Goal: Information Seeking & Learning: Understand process/instructions

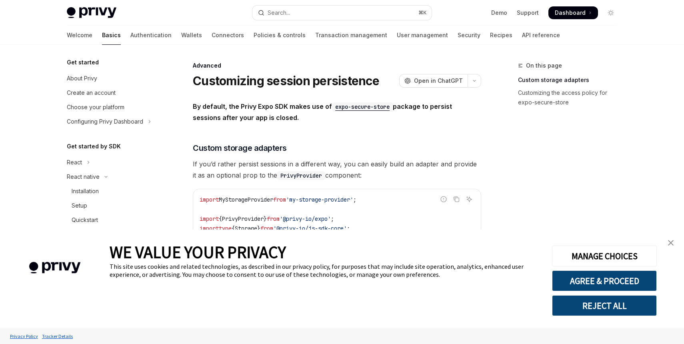
scroll to position [160, 0]
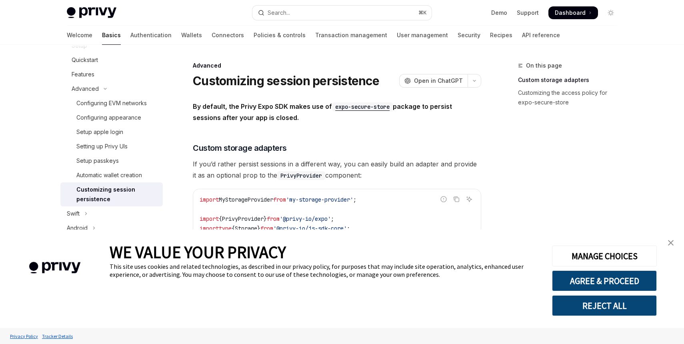
type textarea "*"
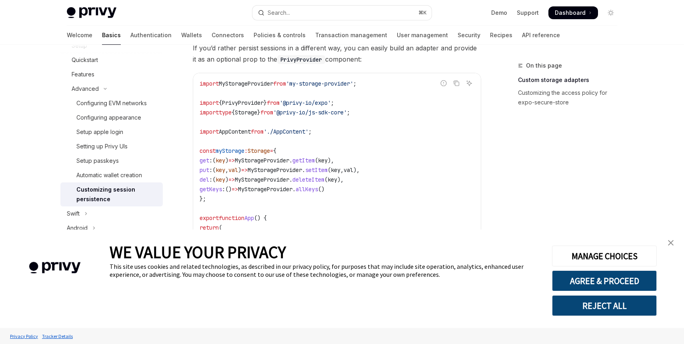
scroll to position [130, 0]
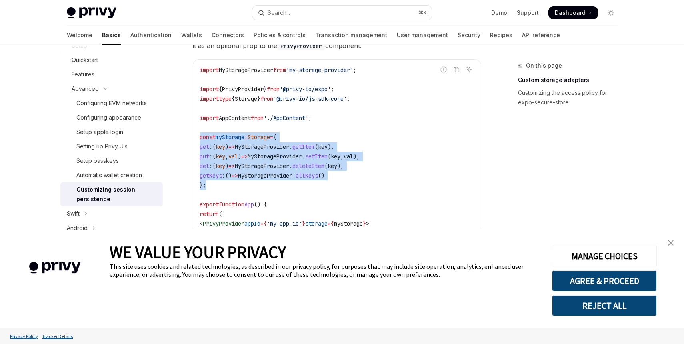
drag, startPoint x: 231, startPoint y: 186, endPoint x: 197, endPoint y: 138, distance: 59.1
click at [197, 138] on div "import MyStorageProvider from 'my-storage-provider' ; import { PrivyProvider } …" at bounding box center [337, 166] width 288 height 213
copy code "const myStorage : Storage = { get : ( key ) => MyStorageProvider . getItem ( ke…"
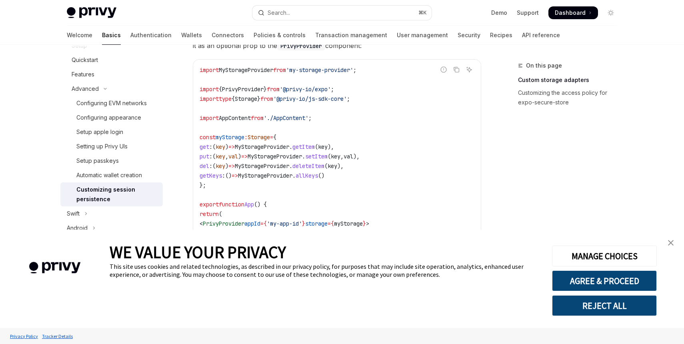
click at [257, 96] on span "Storage" at bounding box center [246, 98] width 22 height 7
copy span "Storage"
click at [310, 94] on code "import MyStorageProvider from 'my-storage-provider' ; import { PrivyProvider } …" at bounding box center [337, 166] width 275 height 202
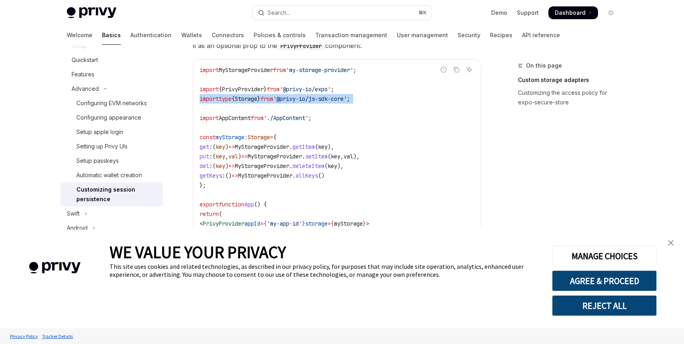
click at [310, 94] on code "import MyStorageProvider from 'my-storage-provider' ; import { PrivyProvider } …" at bounding box center [337, 166] width 275 height 202
copy code "import type { Storage } from '@privy-io/js-sdk-core' ;"
